Goal: Transaction & Acquisition: Purchase product/service

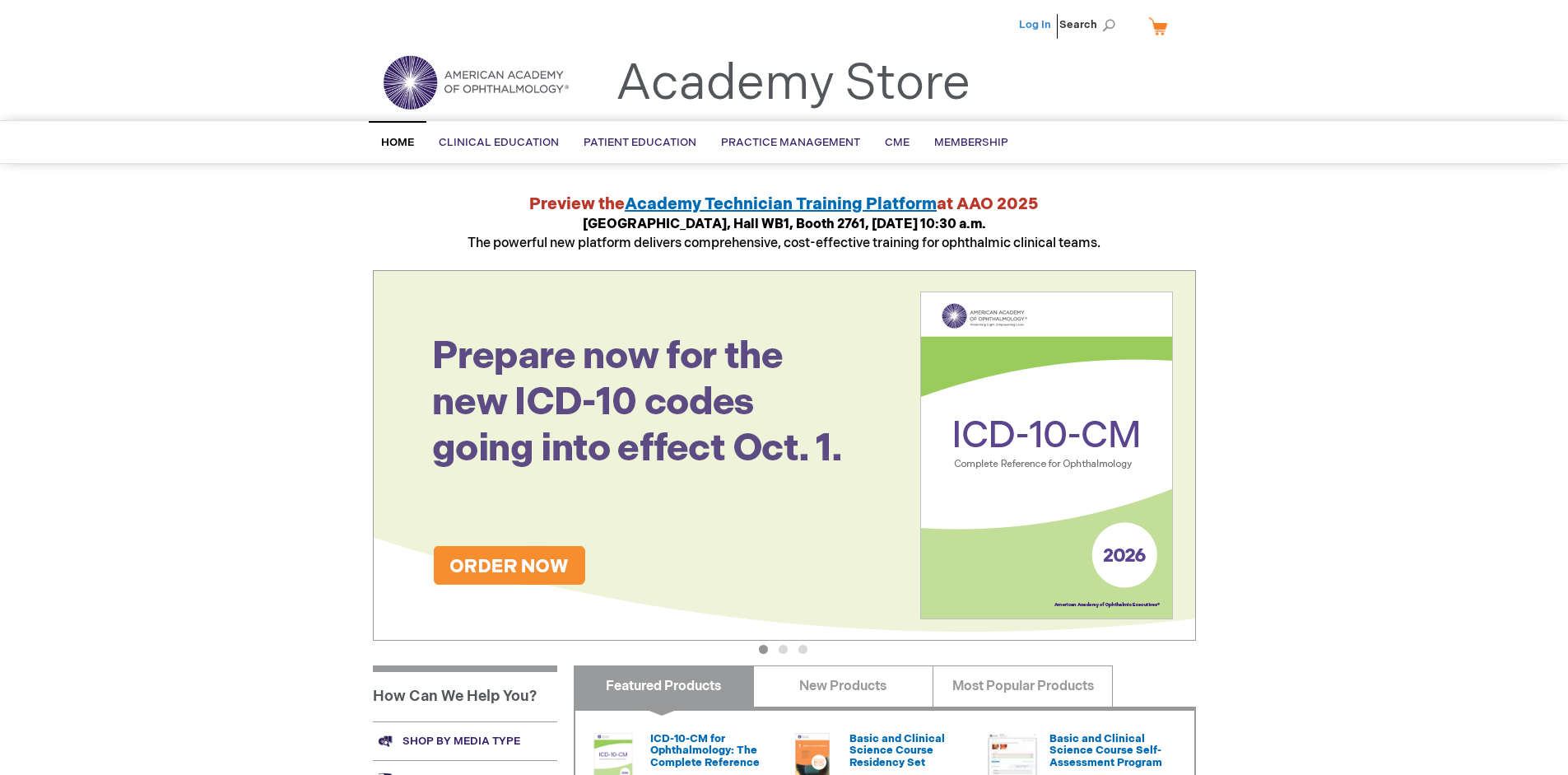
click at [1036, 25] on link "Log In" at bounding box center [1035, 24] width 32 height 13
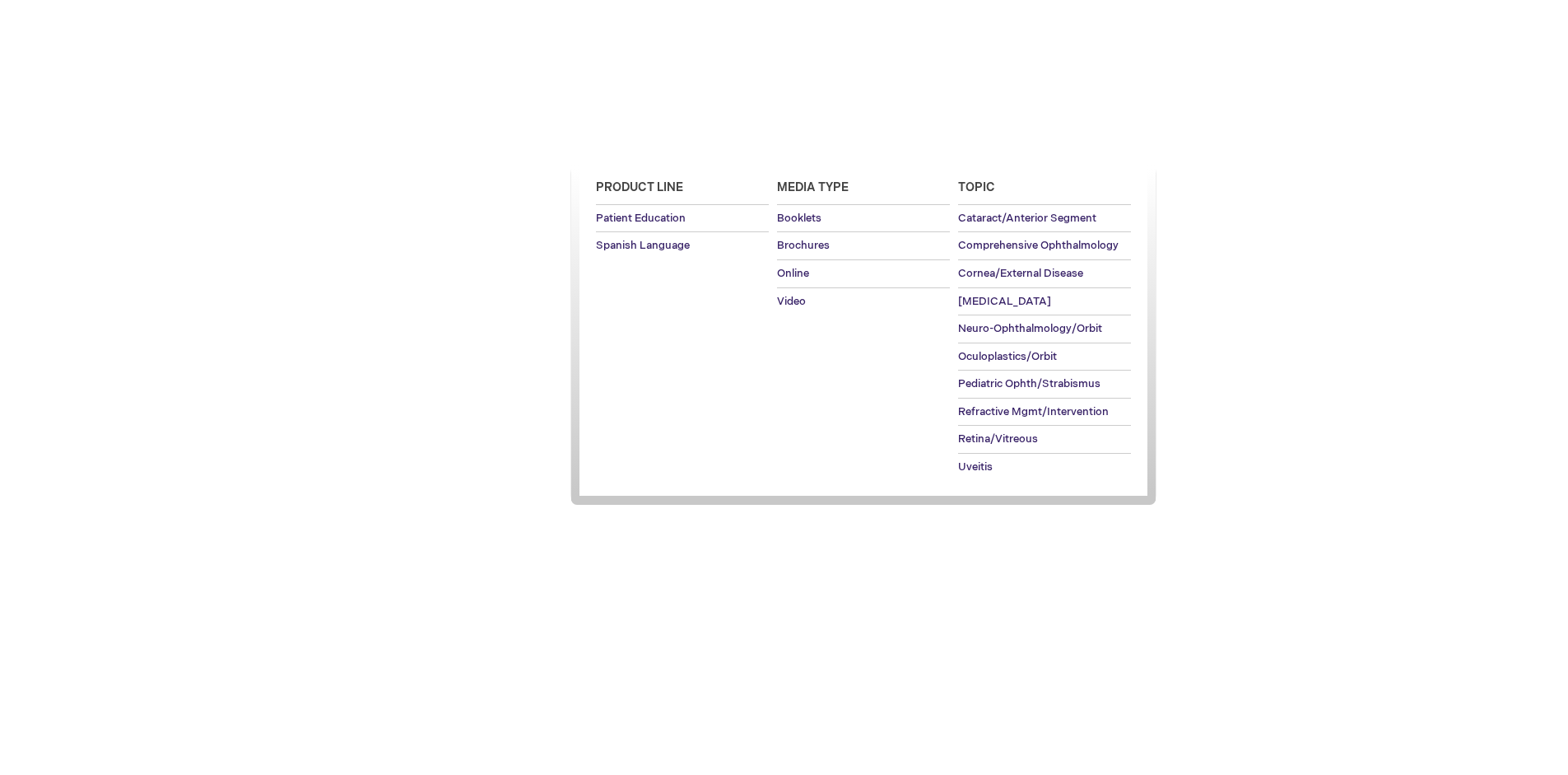
click at [636, 142] on span "Patient Education" at bounding box center [640, 142] width 112 height 13
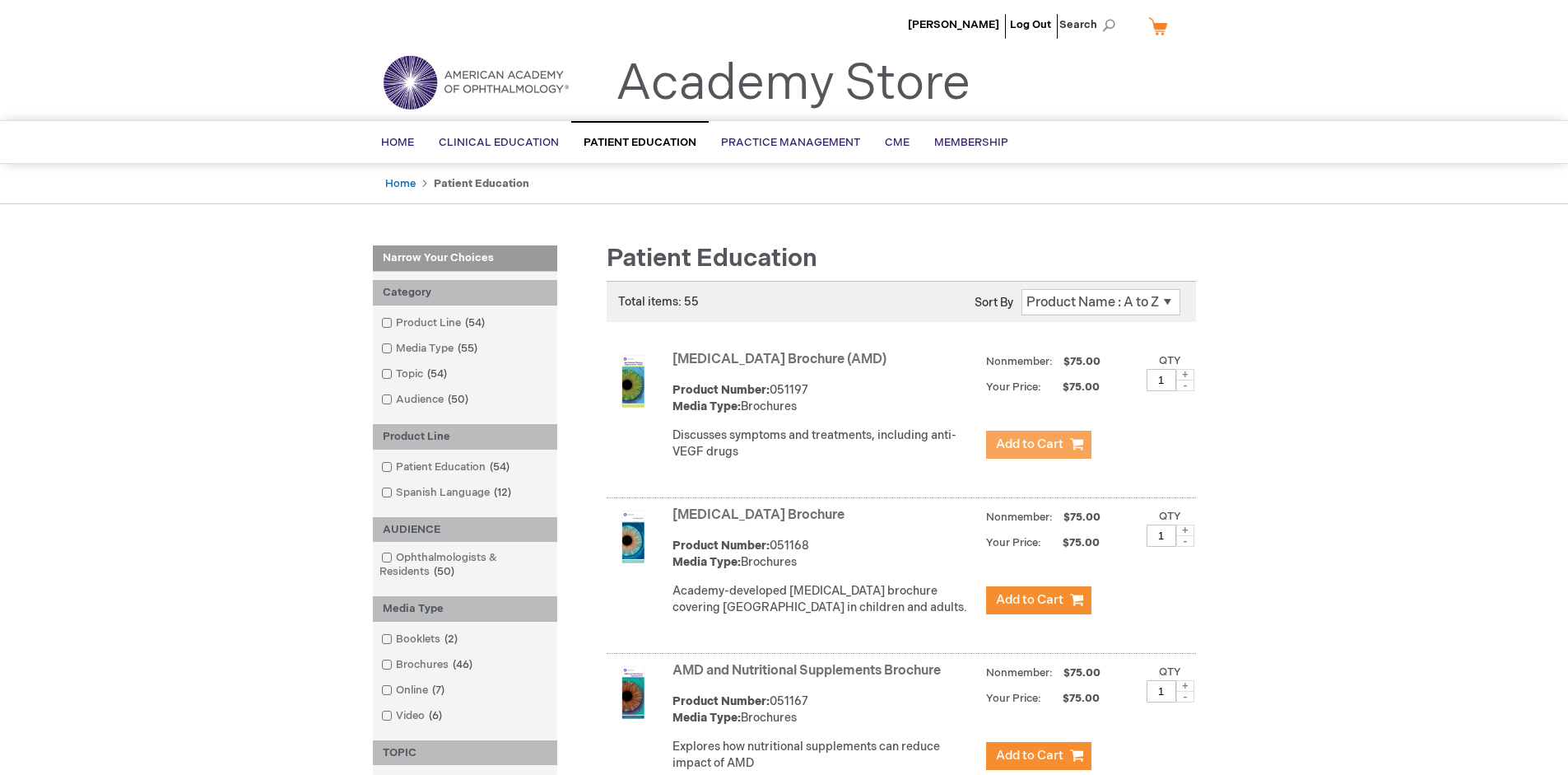
click at [1038, 445] on span "Add to Cart" at bounding box center [1029, 444] width 67 height 15
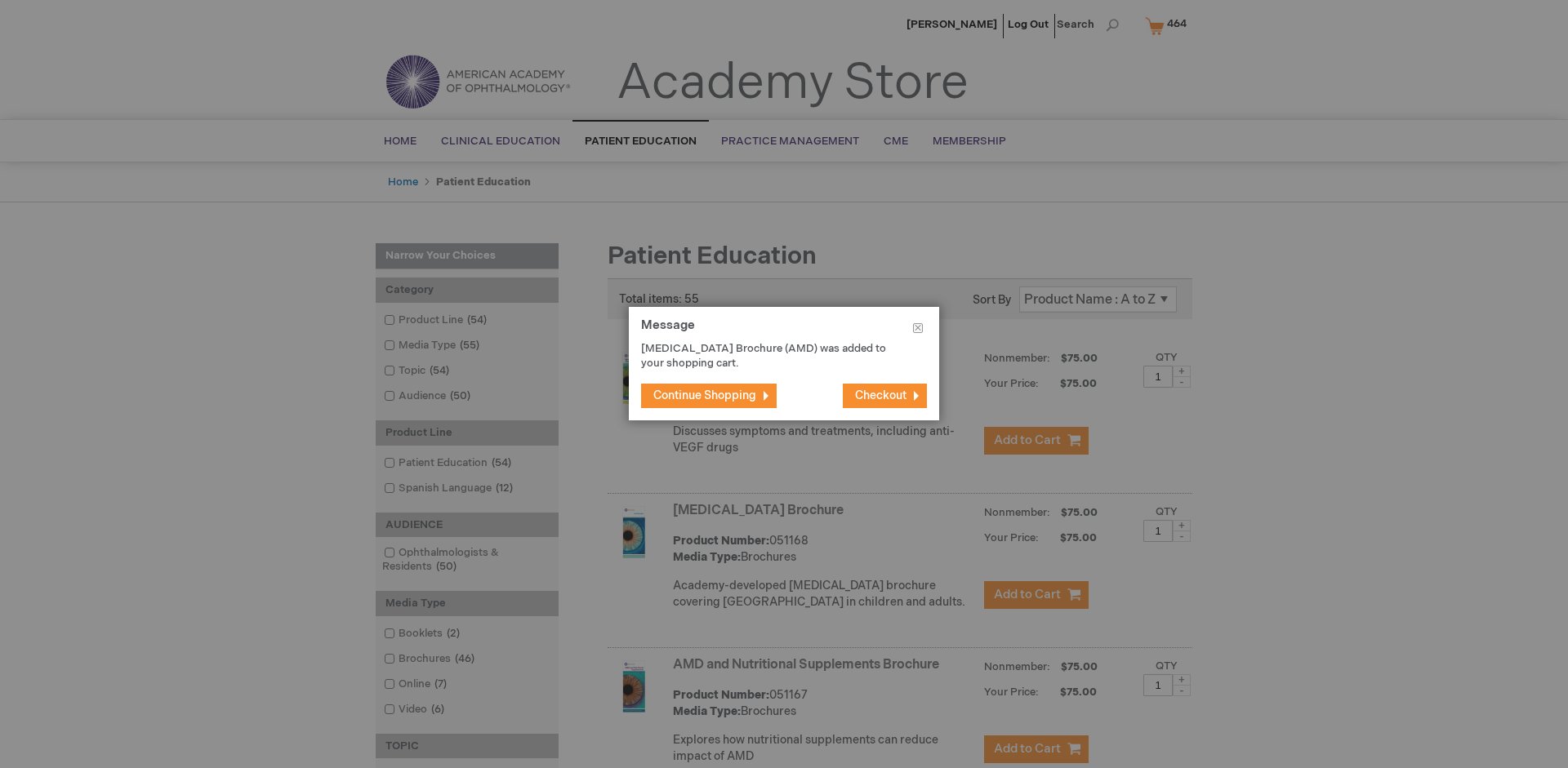
click at [705, 395] on span "Continue Shopping" at bounding box center [705, 395] width 103 height 14
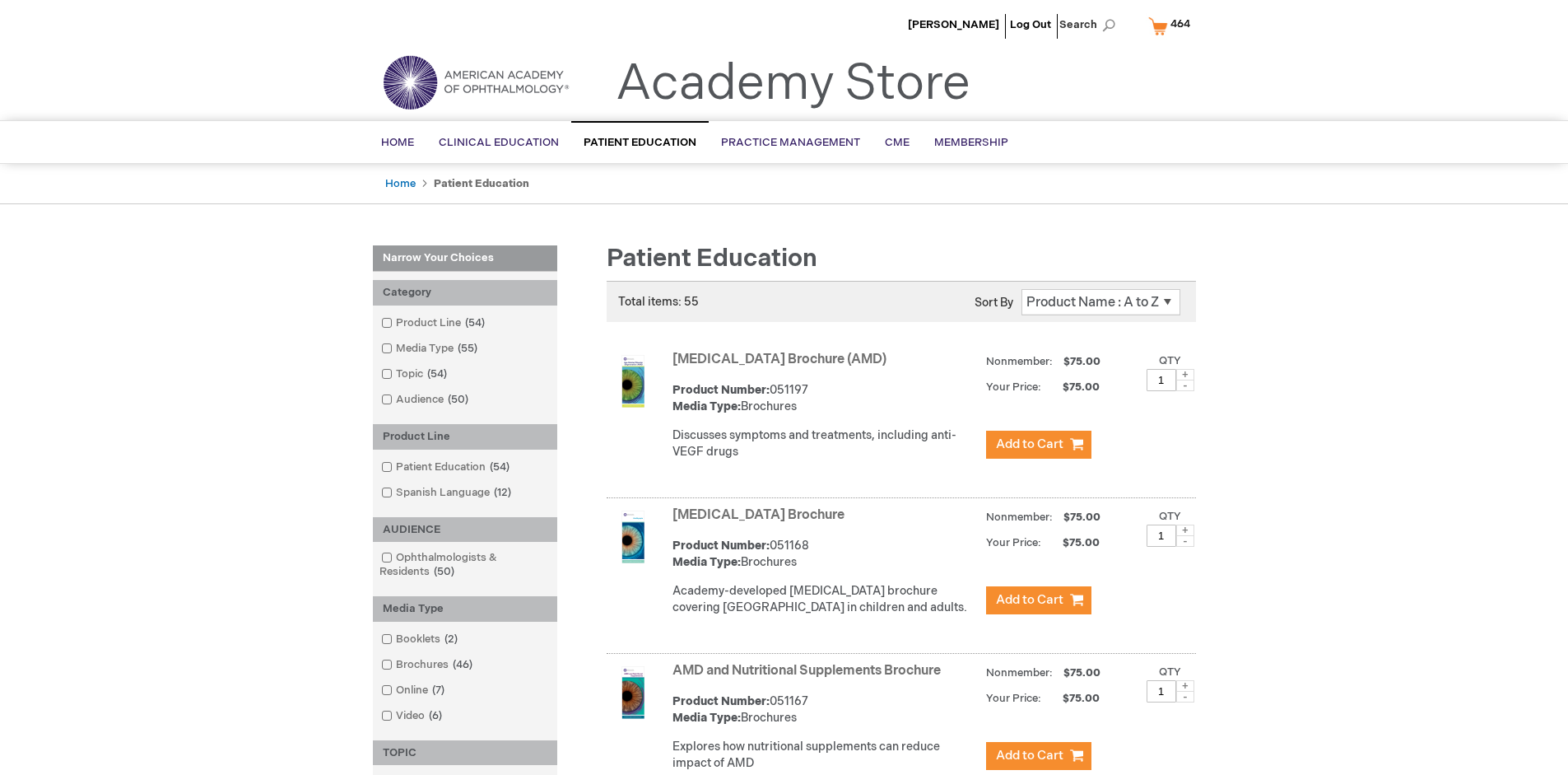
click at [810, 679] on link "AMD and Nutritional Supplements Brochure" at bounding box center [806, 671] width 268 height 15
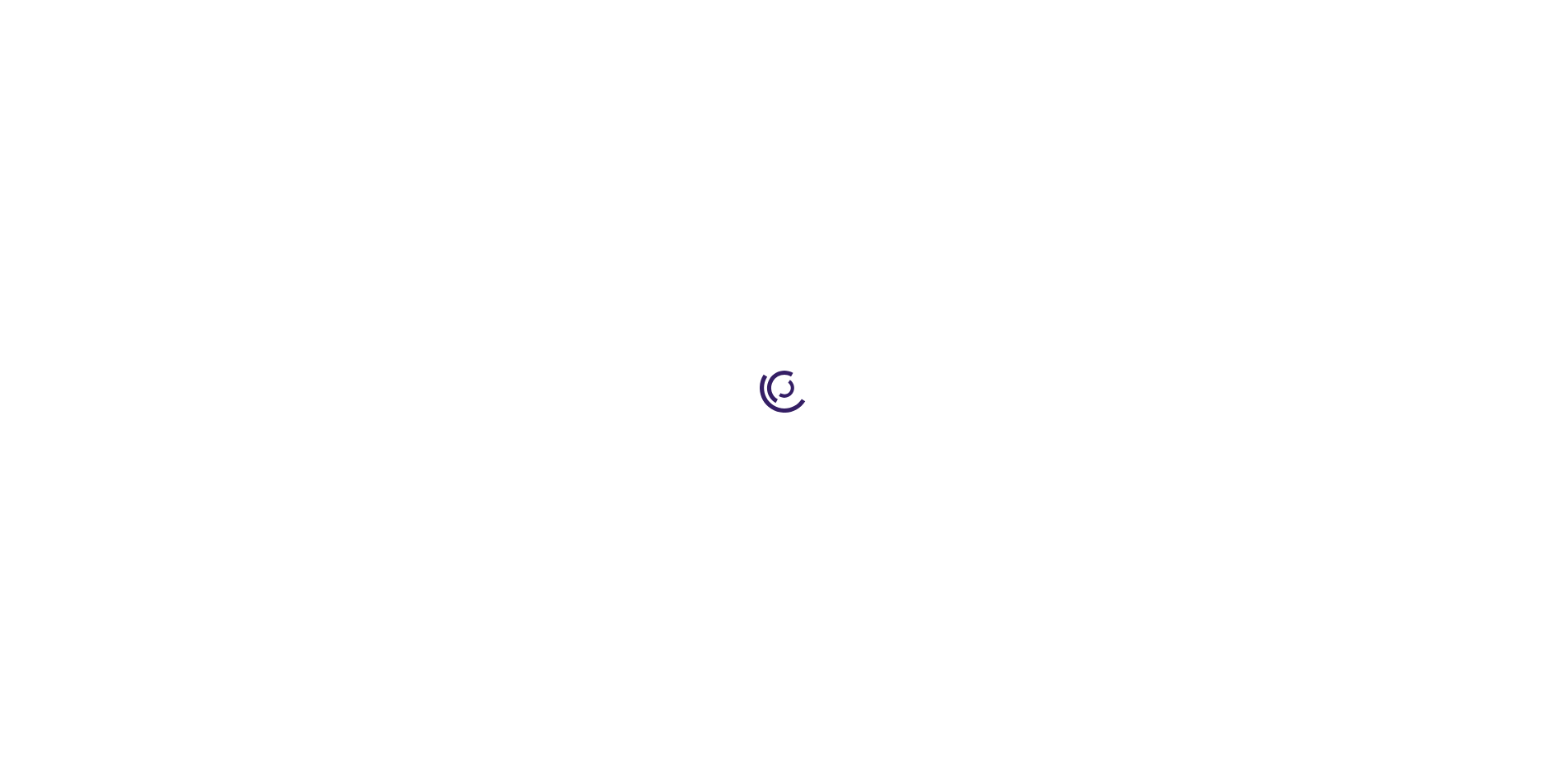
type input "1"
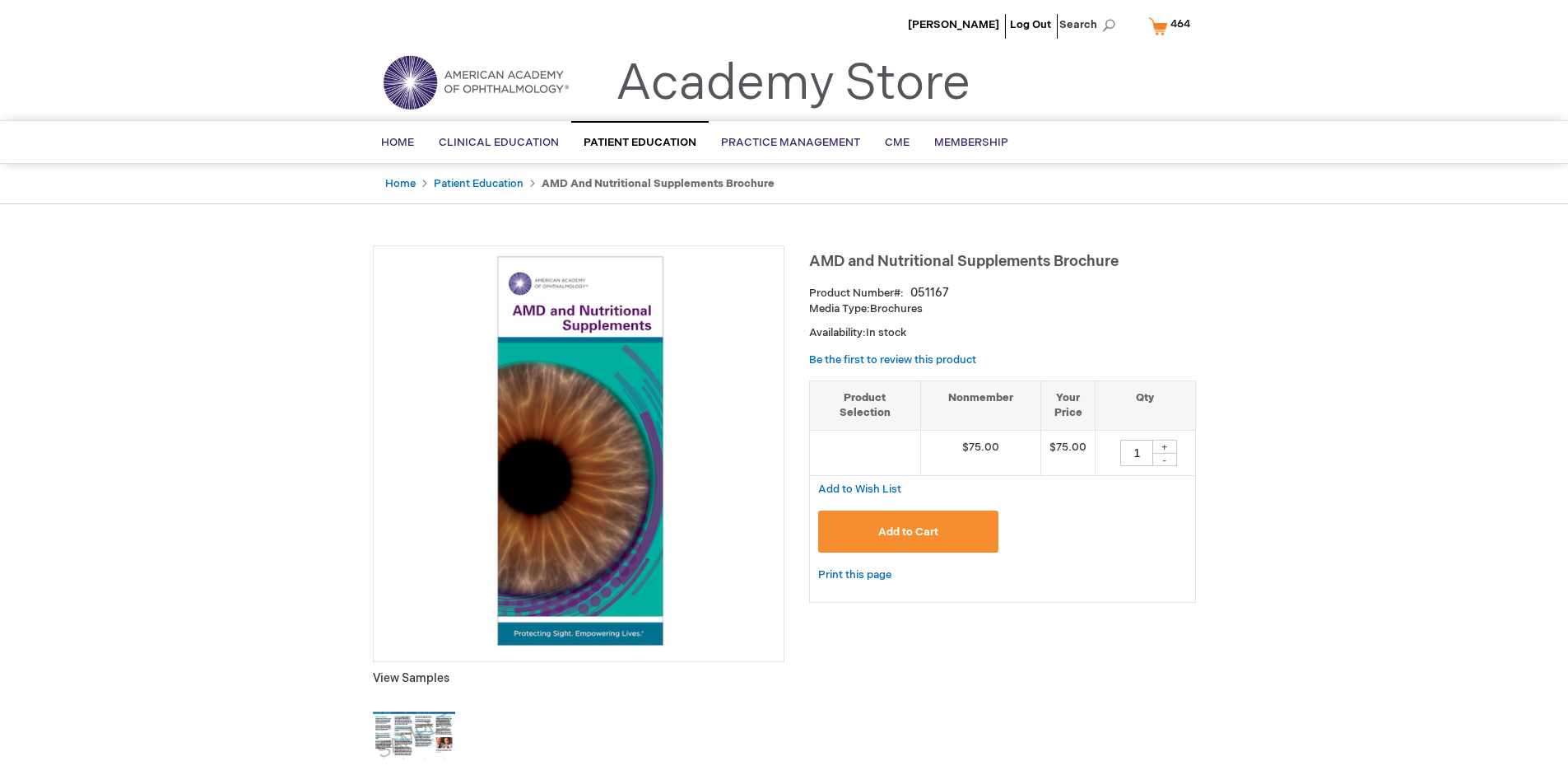
click at [908, 531] on span "Add to Cart" at bounding box center [908, 531] width 61 height 13
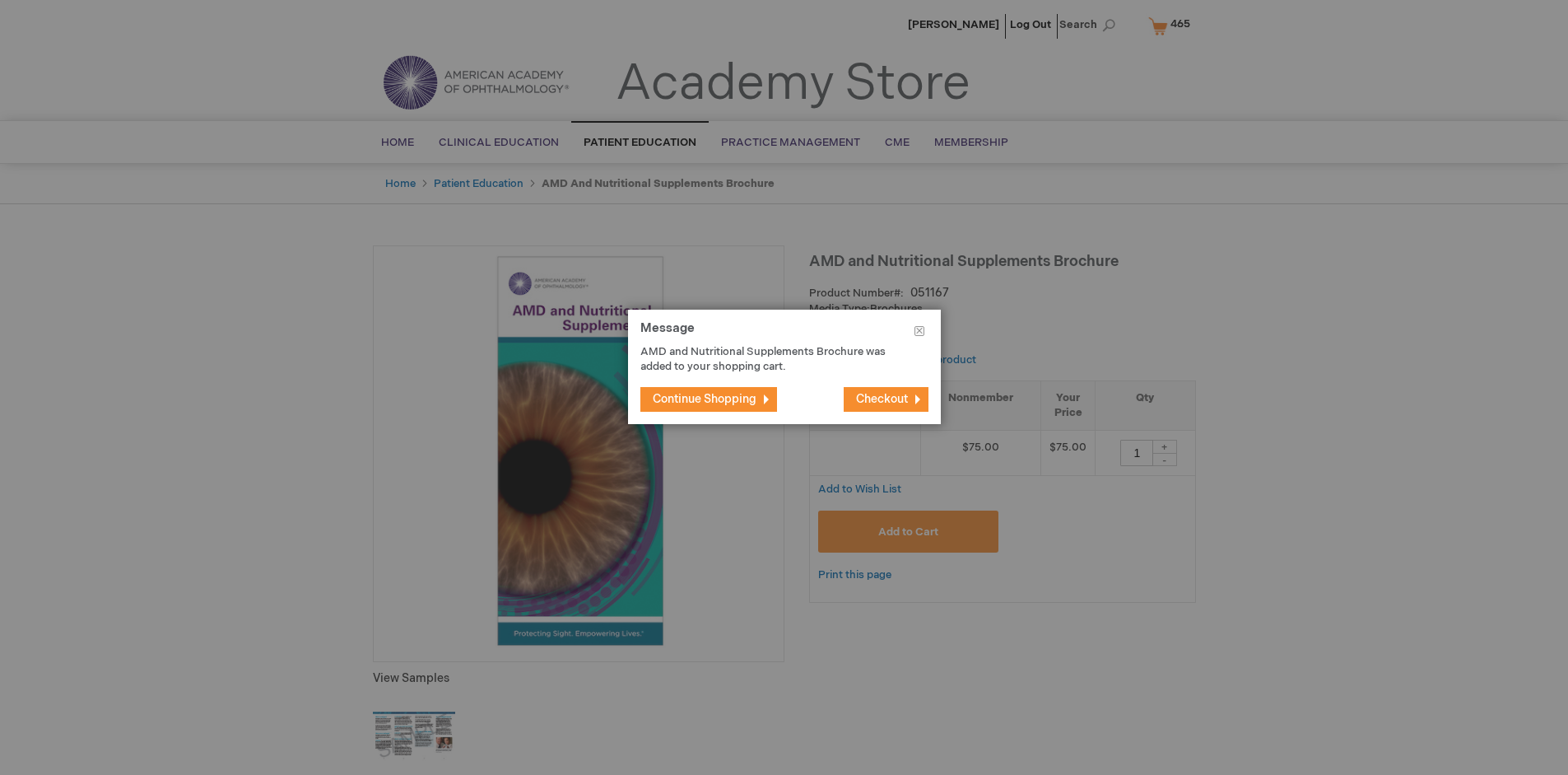
click at [711, 399] on span "Continue Shopping" at bounding box center [705, 399] width 104 height 14
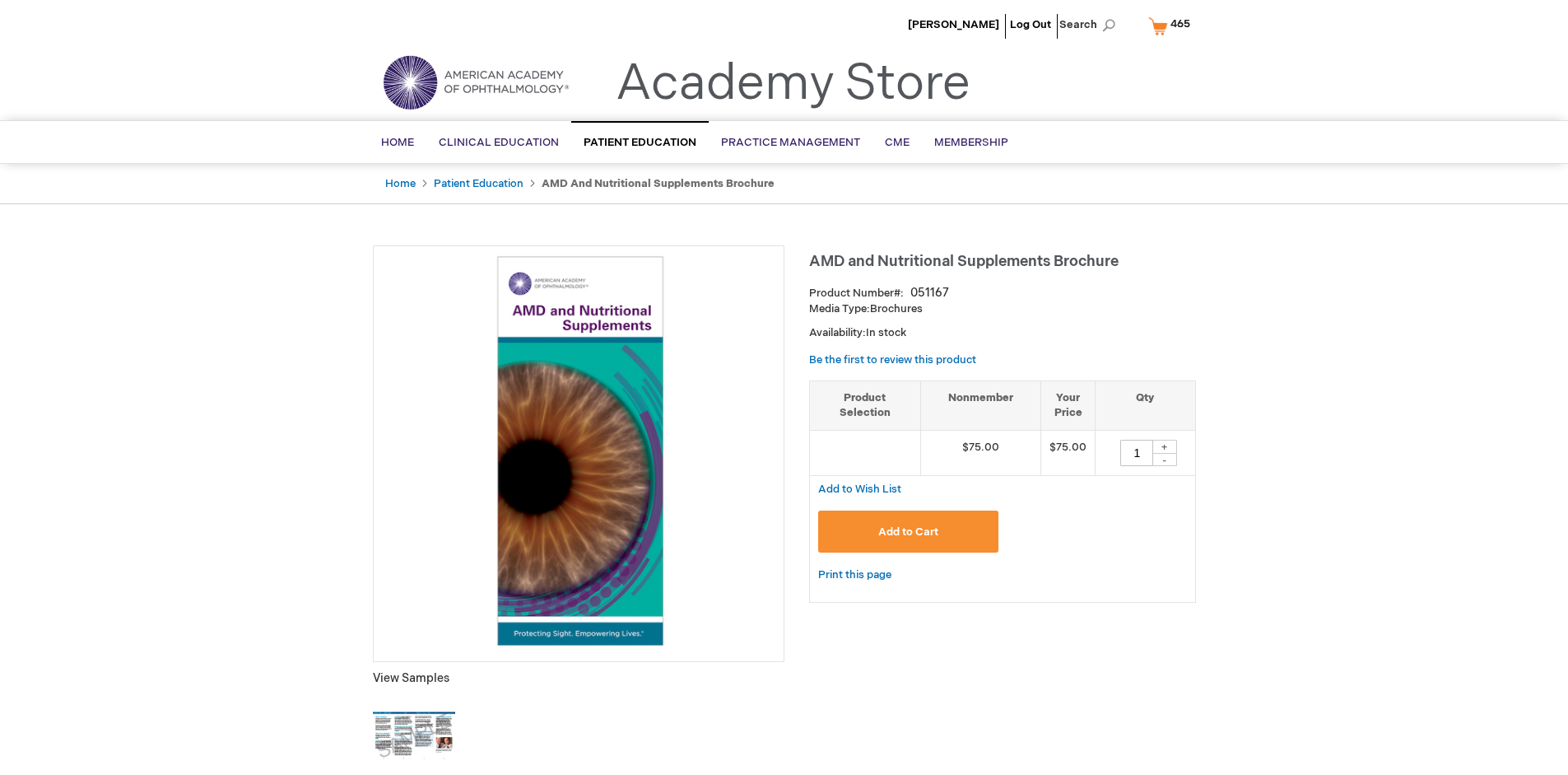
click at [1173, 26] on span "465" at bounding box center [1180, 23] width 20 height 13
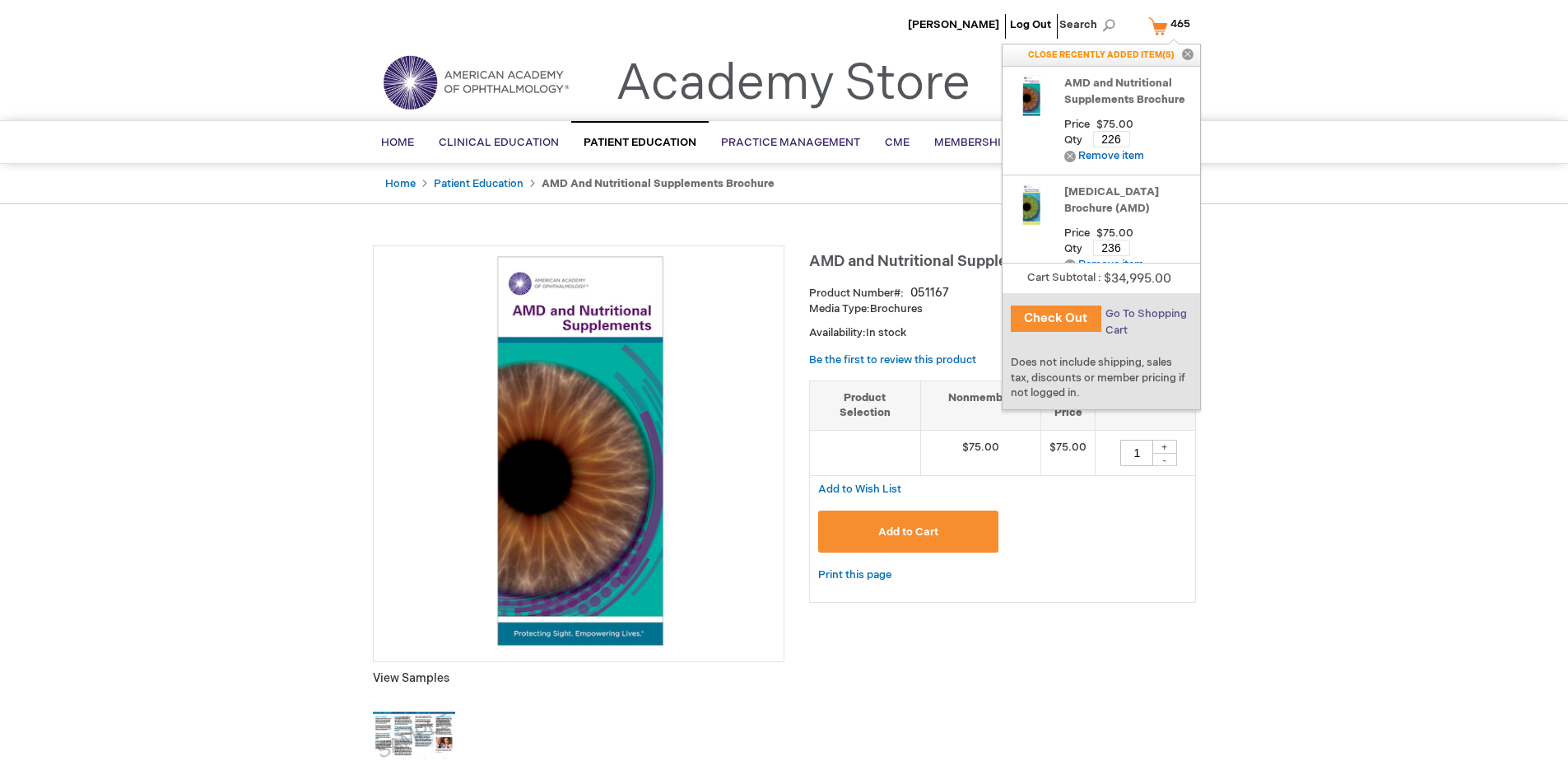
click at [1145, 314] on span "Go To Shopping Cart" at bounding box center [1146, 321] width 82 height 30
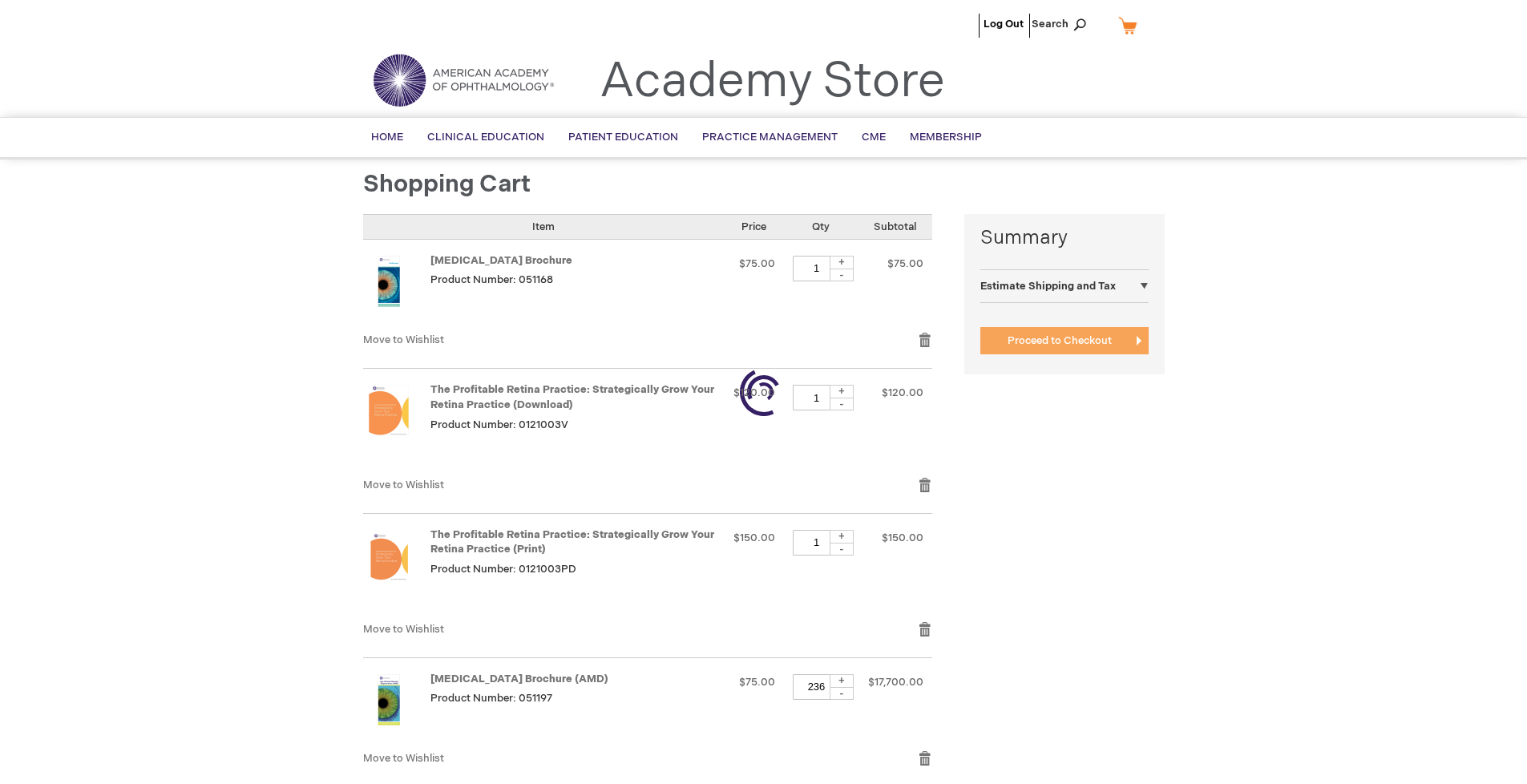
click at [1059, 341] on span "Proceed to Checkout" at bounding box center [1060, 340] width 105 height 12
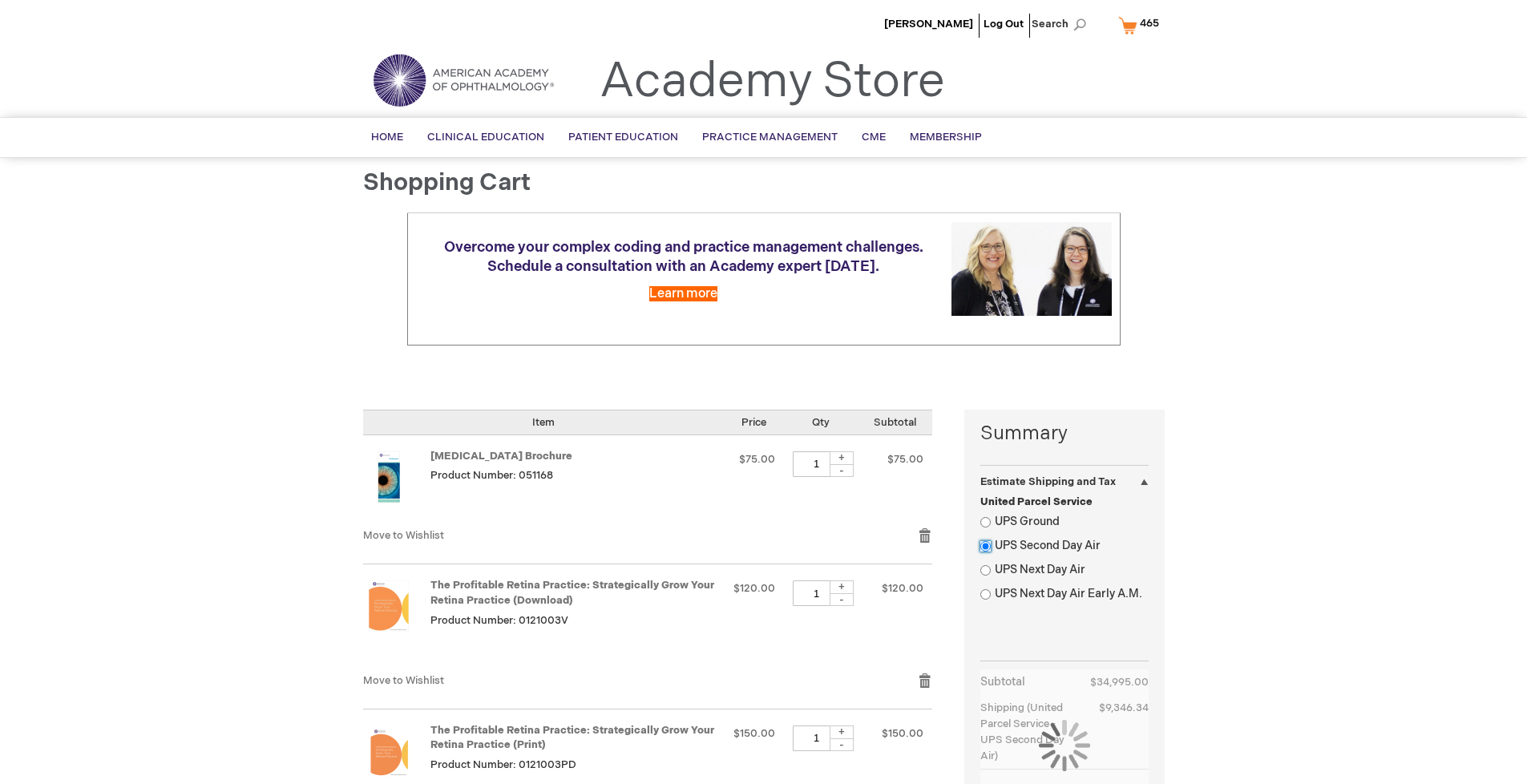
click at [985, 546] on input "UPS Second Day Air" at bounding box center [986, 546] width 11 height 11
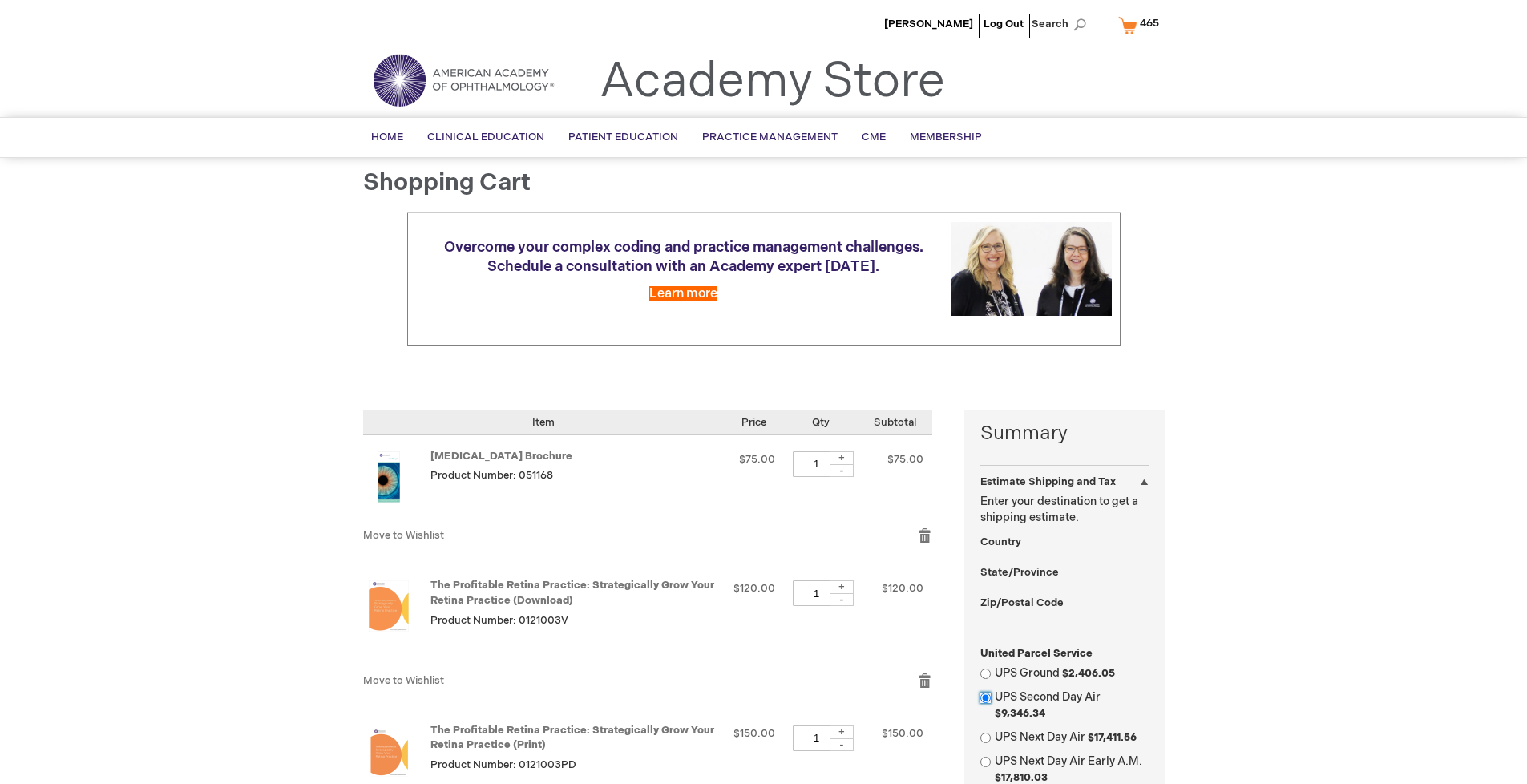
select select "US"
select select "41"
